Goal: Task Accomplishment & Management: Use online tool/utility

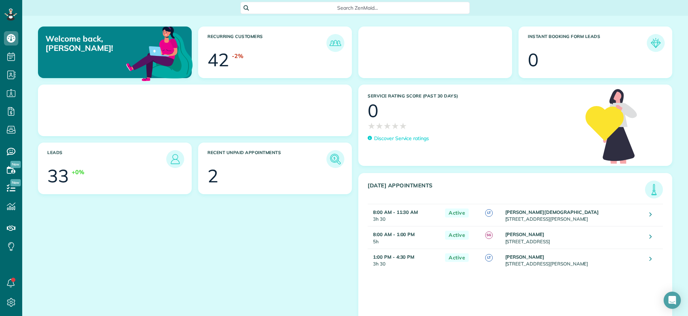
scroll to position [3, 3]
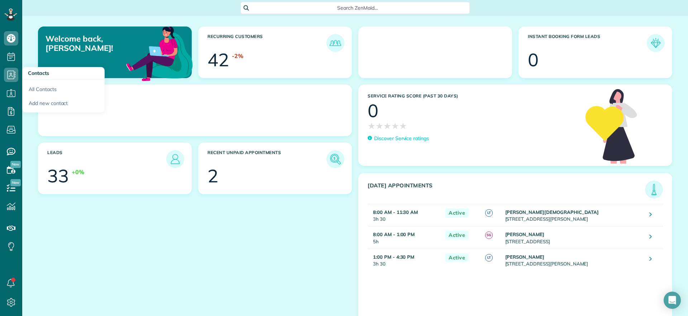
drag, startPoint x: 31, startPoint y: 67, endPoint x: 21, endPoint y: 62, distance: 11.5
click at [29, 66] on div "Dashboard Scheduling Calendar View List View Dispatch View - Weekly scheduling …" at bounding box center [344, 158] width 688 height 316
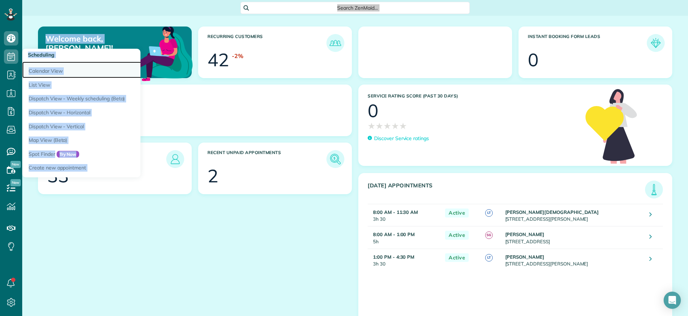
click at [39, 67] on link "Calendar View" at bounding box center [111, 70] width 179 height 16
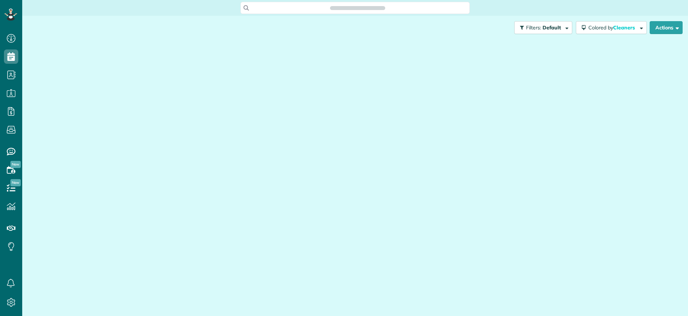
scroll to position [316, 22]
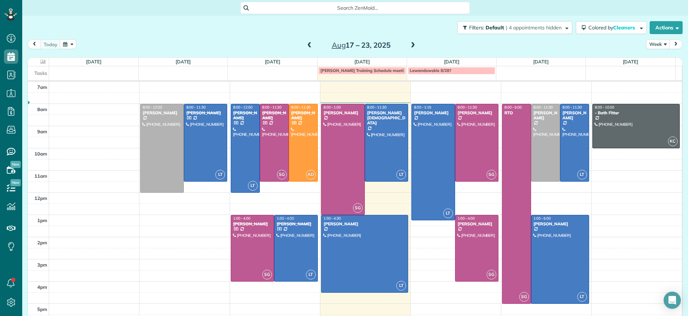
click at [463, 69] on div "Lewandowskie 8/28?" at bounding box center [451, 70] width 83 height 5
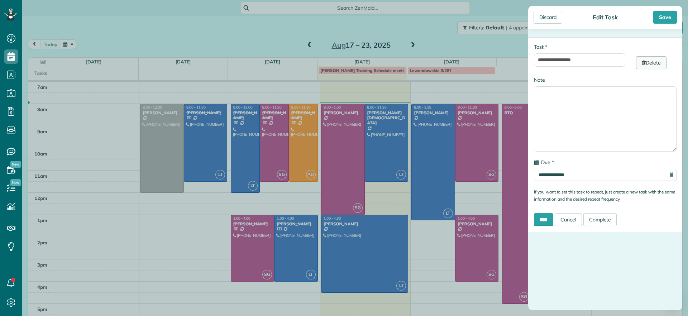
click at [647, 63] on link "Delete" at bounding box center [651, 62] width 30 height 13
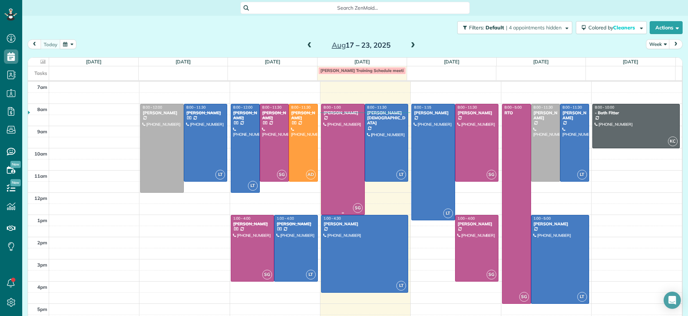
click at [340, 141] on div at bounding box center [342, 159] width 43 height 110
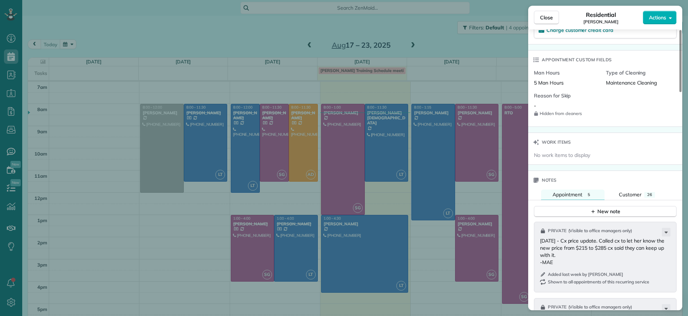
scroll to position [359, 0]
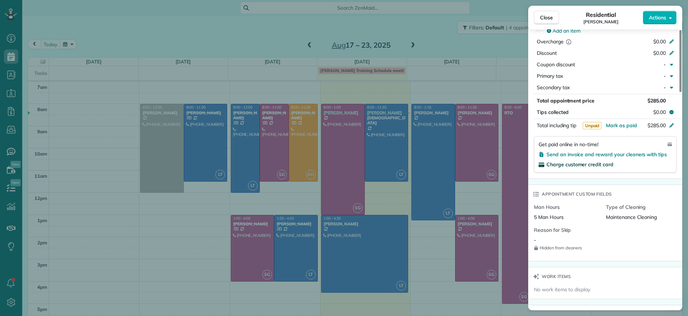
click at [607, 165] on span "Charge customer credit card" at bounding box center [579, 164] width 67 height 6
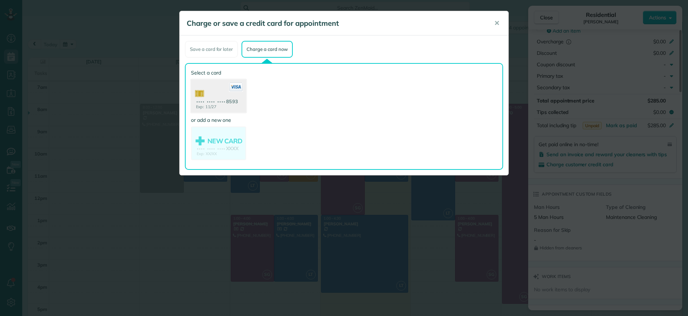
click at [234, 105] on use at bounding box center [218, 96] width 55 height 35
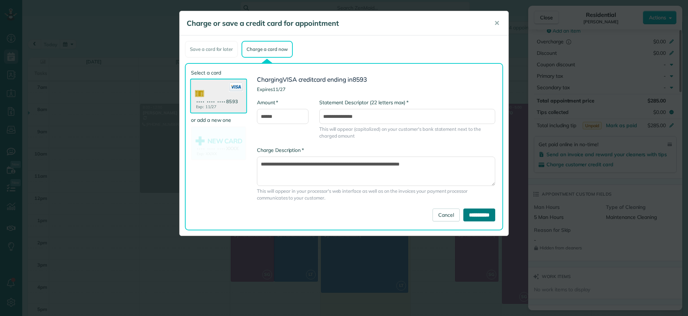
click at [468, 216] on input "**********" at bounding box center [479, 214] width 32 height 13
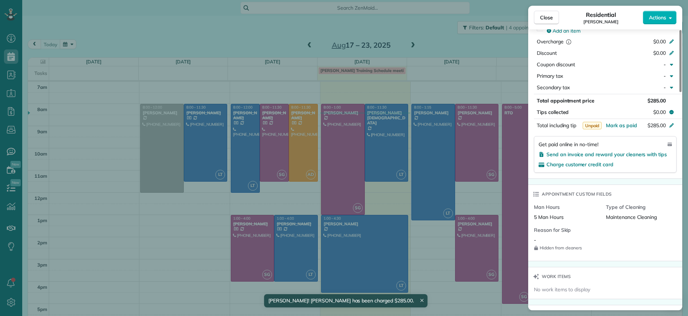
click at [469, 57] on div "Close Residential Denise Nelson Actions Status Active Denise Nelson · Open prof…" at bounding box center [344, 158] width 688 height 316
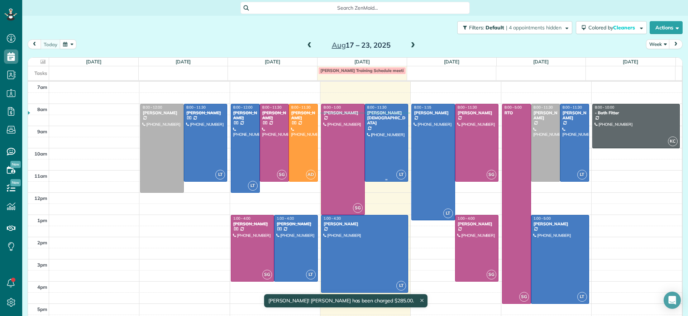
click at [383, 131] on div at bounding box center [386, 142] width 43 height 77
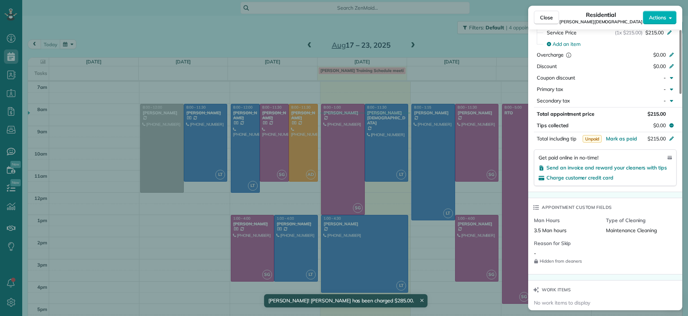
scroll to position [359, 0]
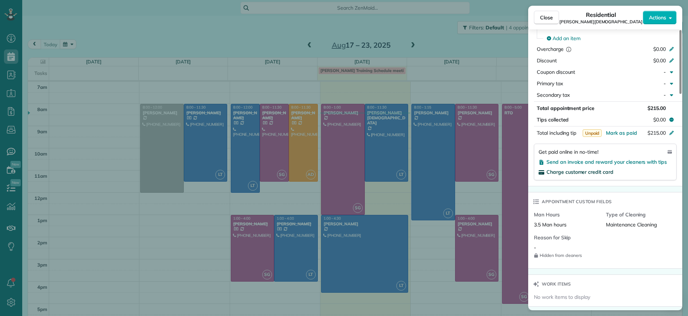
click at [602, 169] on span "Charge customer credit card" at bounding box center [579, 172] width 67 height 6
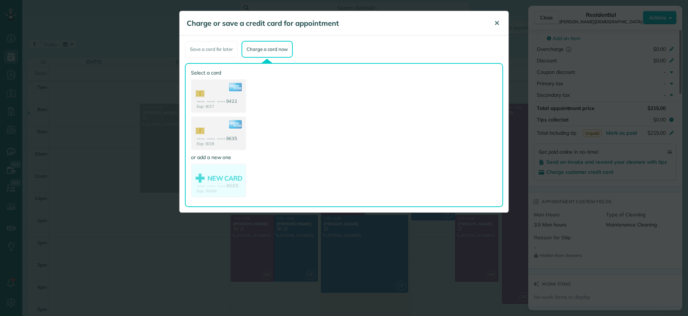
click at [494, 29] on button "✕" at bounding box center [496, 23] width 16 height 17
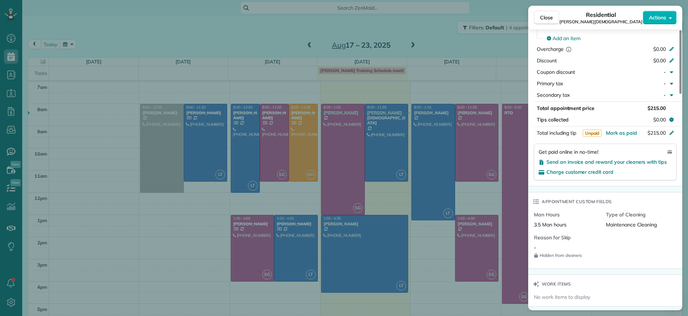
click at [16, 70] on div "Close Residential Tom Gay Actions Status Active Tom Gay · Open profile MOBILE (…" at bounding box center [344, 158] width 688 height 316
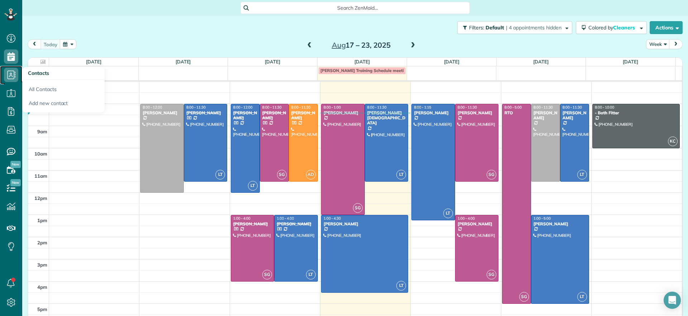
click at [12, 73] on icon at bounding box center [11, 75] width 14 height 14
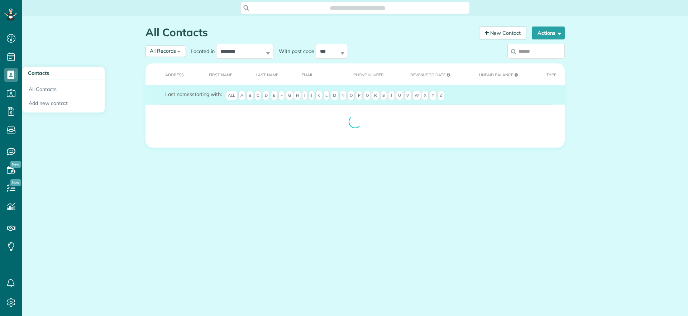
scroll to position [3, 3]
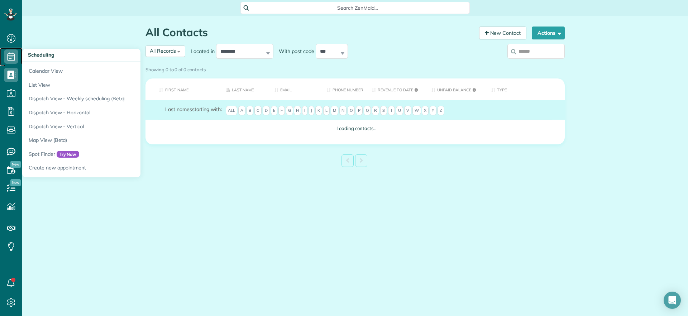
click at [10, 55] on use at bounding box center [12, 56] width 8 height 9
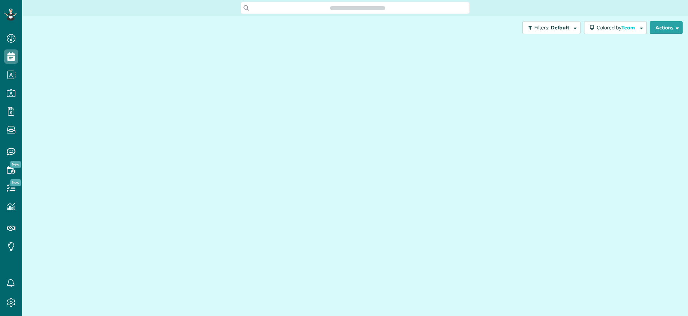
click at [43, 81] on main "Search ZenMaid… Filters: Default Colored by Team Color by Cleaner Color by Team…" at bounding box center [354, 158] width 665 height 316
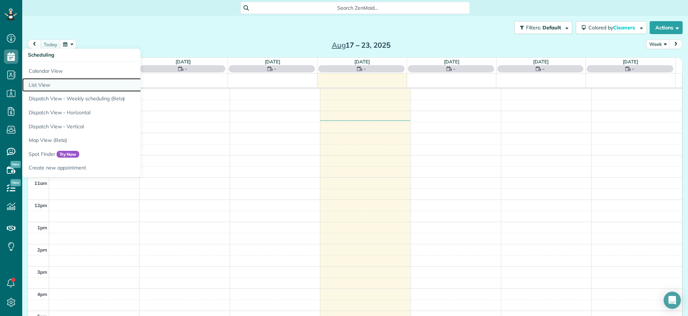
click at [40, 82] on link "List View" at bounding box center [111, 85] width 179 height 14
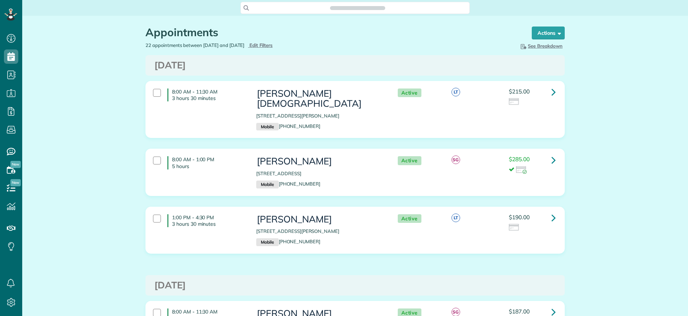
scroll to position [3, 3]
click at [156, 95] on div at bounding box center [157, 93] width 8 height 8
click at [545, 32] on strong "Bulk Actions" at bounding box center [539, 33] width 30 height 6
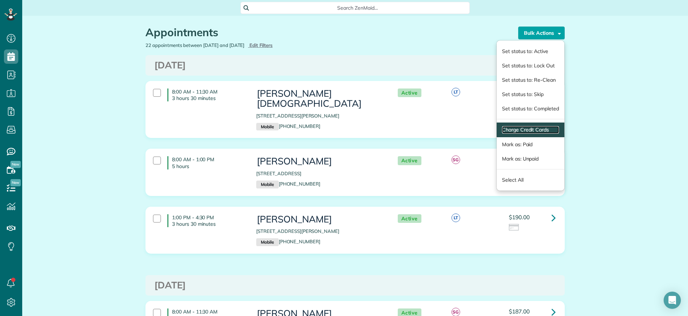
click at [537, 132] on link "Charge Credit Cards" at bounding box center [530, 130] width 57 height 8
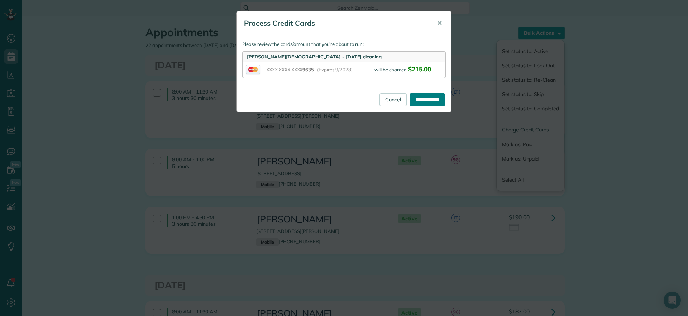
click at [424, 102] on input "**********" at bounding box center [426, 99] width 35 height 13
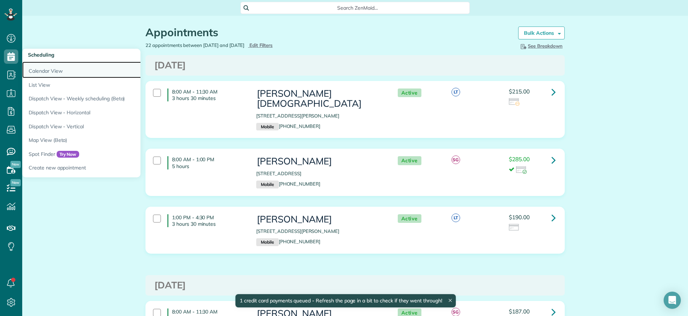
click at [47, 74] on link "Calendar View" at bounding box center [111, 70] width 179 height 16
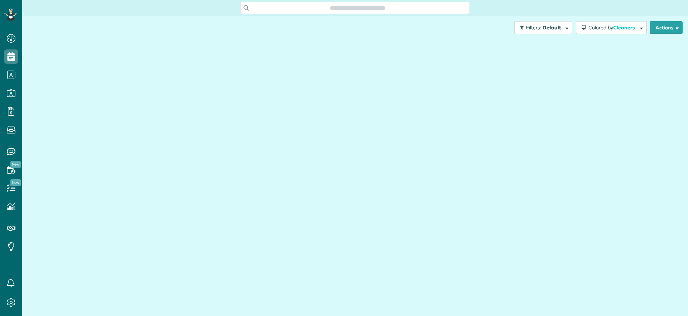
scroll to position [316, 22]
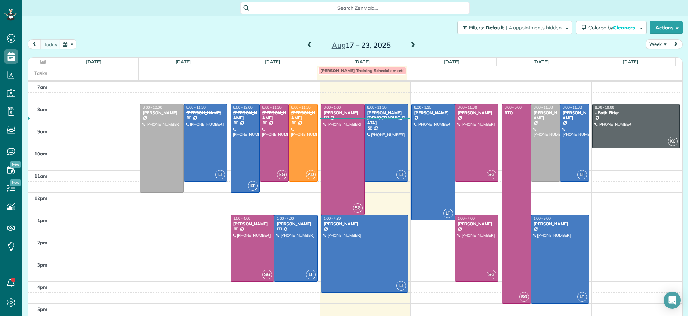
click at [208, 232] on div "7am 8am 9am 10am 11am 12pm 1pm 2pm 3pm 4pm 5pm 8:00 - 12:00 [PERSON_NAME] [PHON…" at bounding box center [355, 204] width 654 height 244
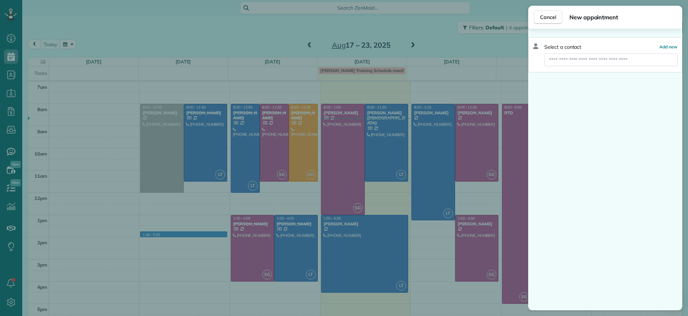
click at [156, 237] on div "Cancel New appointment Select a contact Add new" at bounding box center [344, 158] width 688 height 316
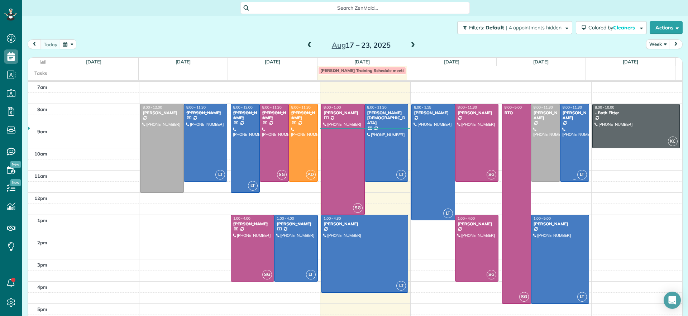
click at [560, 135] on div at bounding box center [574, 142] width 28 height 77
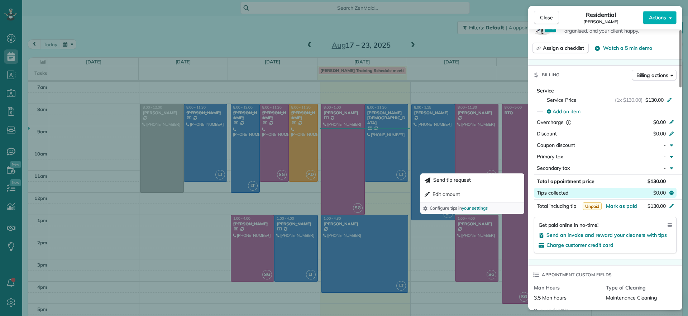
scroll to position [496, 0]
